Goal: Task Accomplishment & Management: Manage account settings

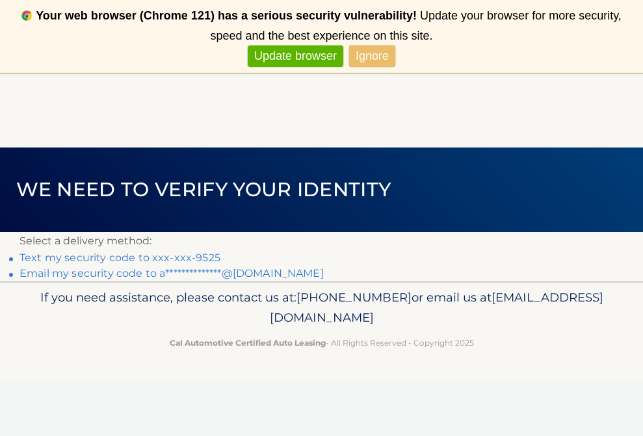
click at [118, 257] on link "Text my security code to xxx-xxx-9525" at bounding box center [119, 257] width 201 height 12
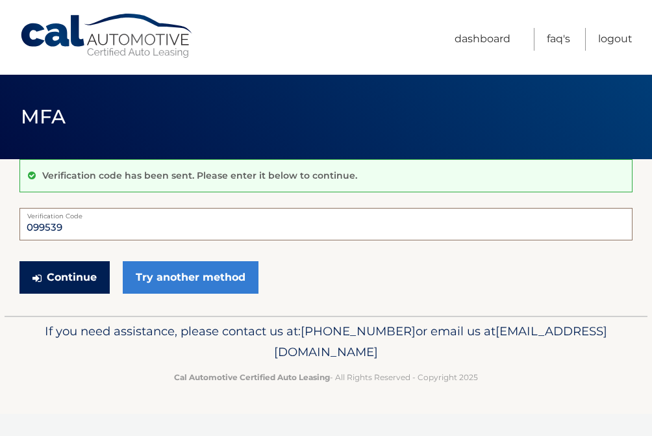
type input "099539"
click at [64, 277] on button "Continue" at bounding box center [64, 277] width 90 height 32
